Goal: Task Accomplishment & Management: Manage account settings

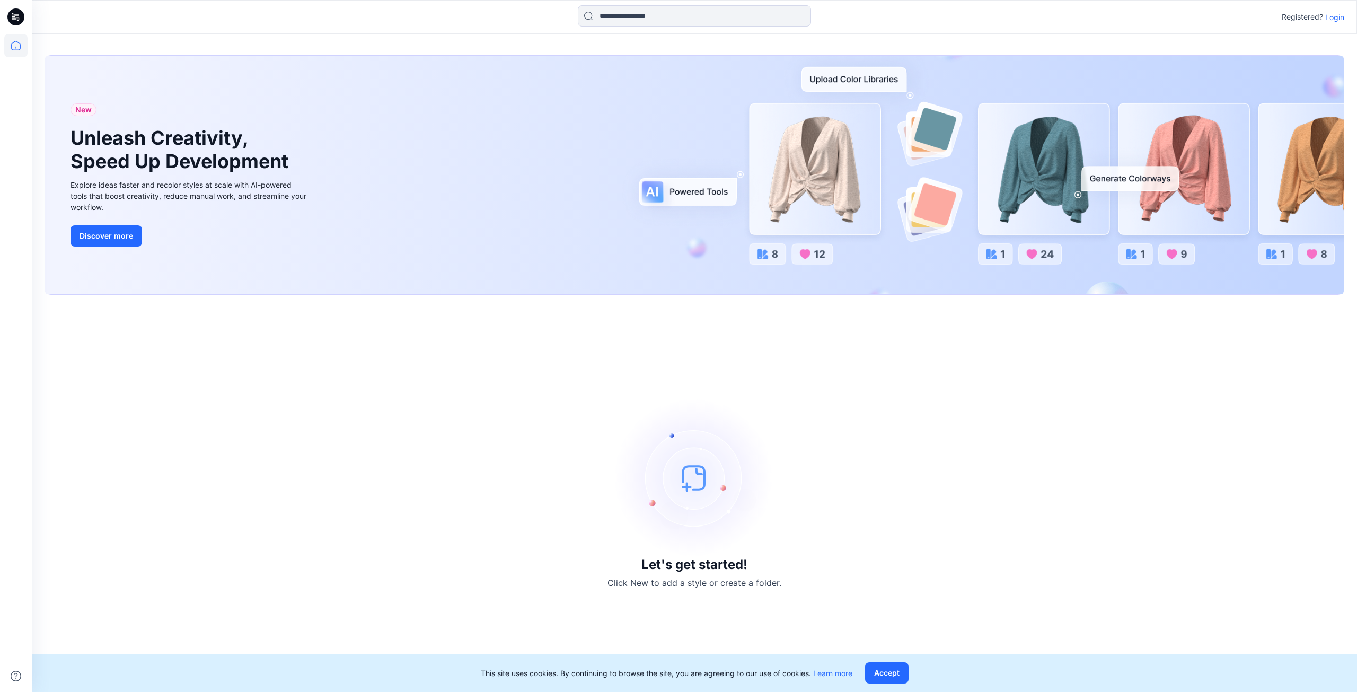
click at [881, 683] on div "This site uses cookies. By continuing to browse the site, you are agreeing to o…" at bounding box center [694, 672] width 1325 height 38
click at [873, 666] on button "Accept" at bounding box center [886, 672] width 43 height 21
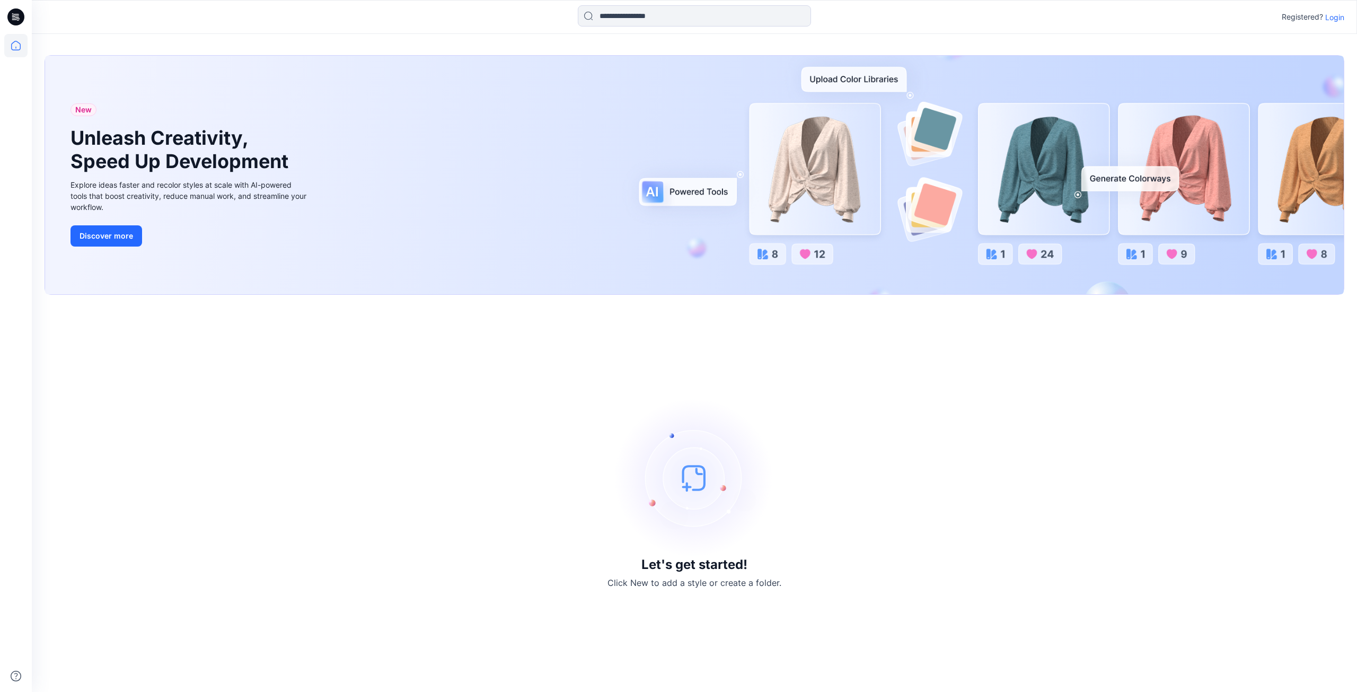
click at [1333, 18] on p "Login" at bounding box center [1334, 17] width 19 height 11
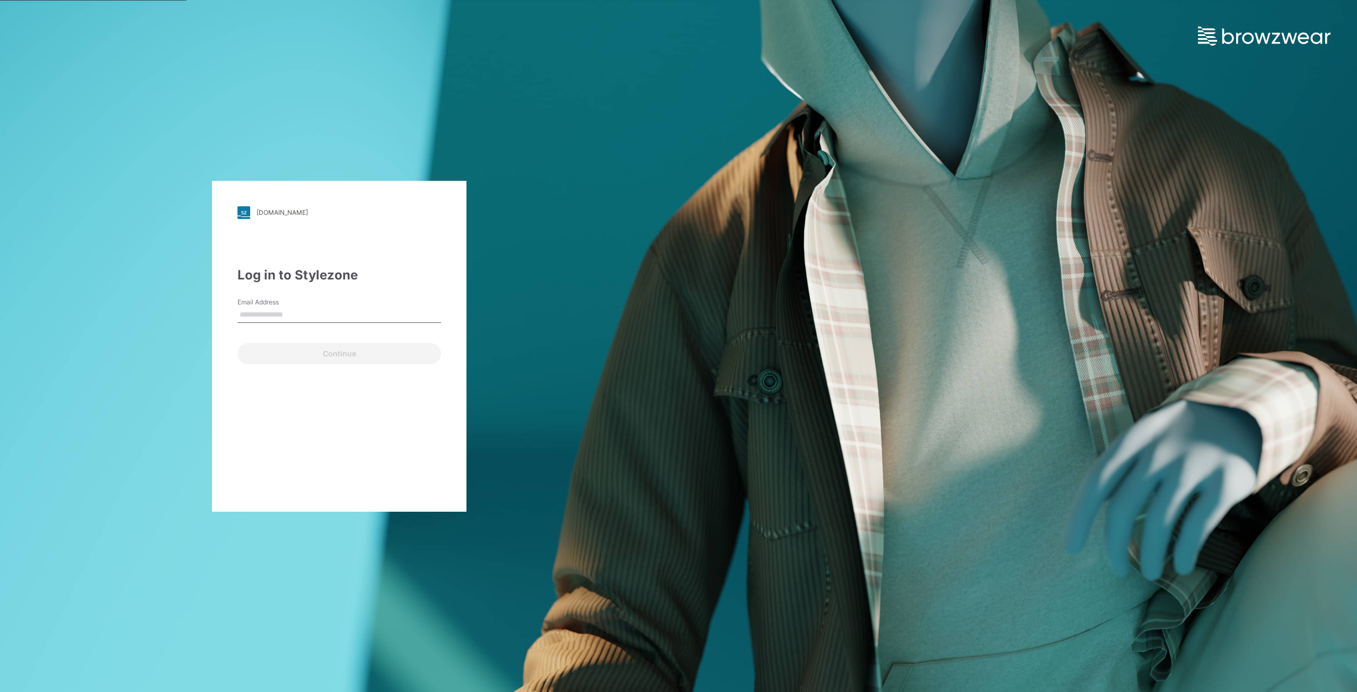
click at [320, 307] on input "Email Address" at bounding box center [338, 315] width 203 height 16
type input "**********"
click at [297, 346] on button "Continue" at bounding box center [338, 353] width 203 height 21
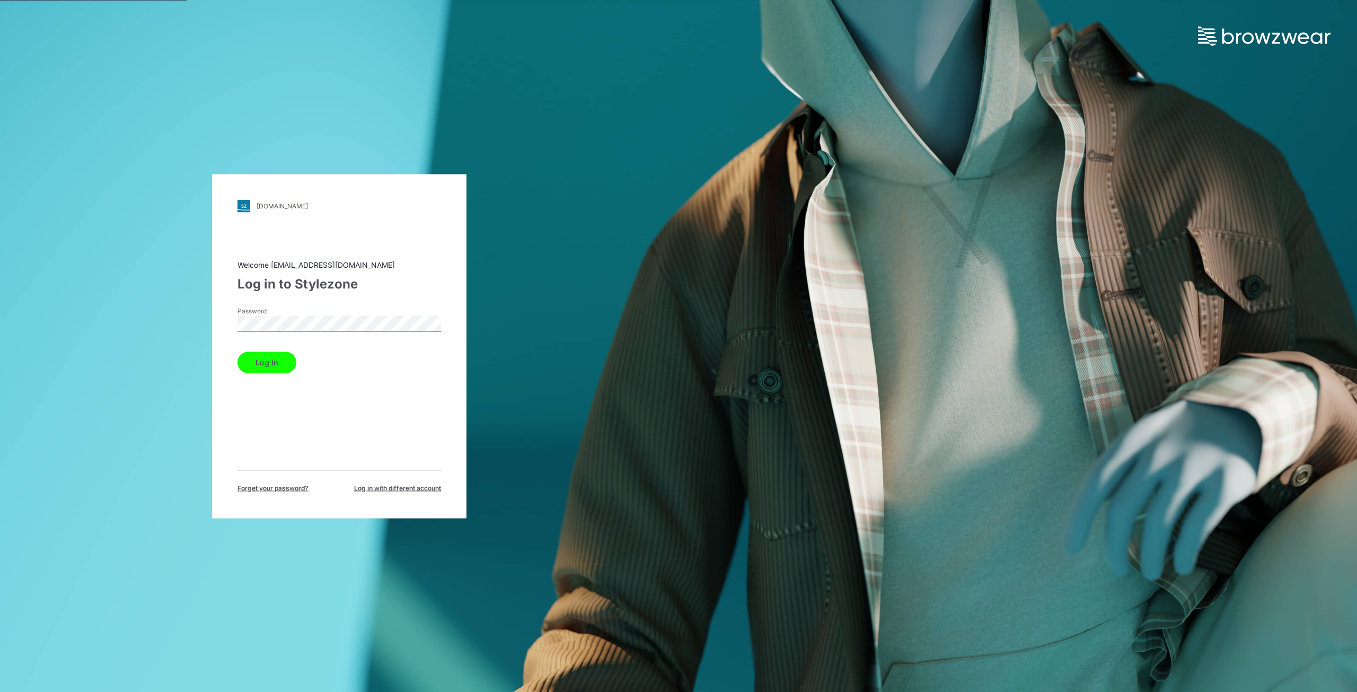
click at [237, 351] on button "Log in" at bounding box center [266, 361] width 59 height 21
